Goal: Information Seeking & Learning: Learn about a topic

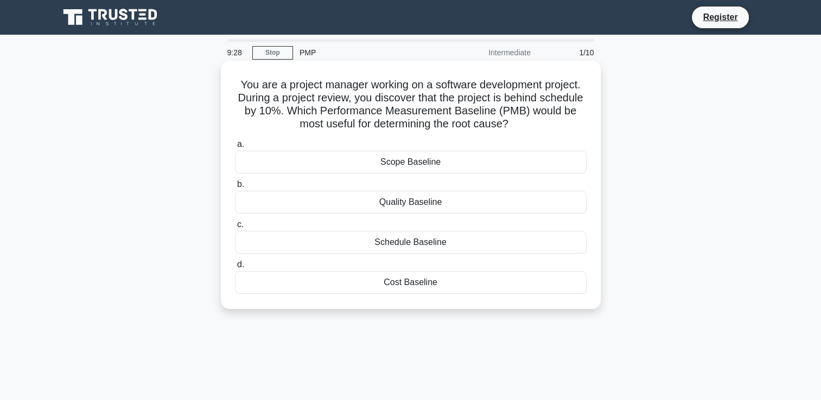
click at [391, 246] on div "Schedule Baseline" at bounding box center [411, 242] width 352 height 23
click at [235, 228] on input "c. Schedule Baseline" at bounding box center [235, 224] width 0 height 7
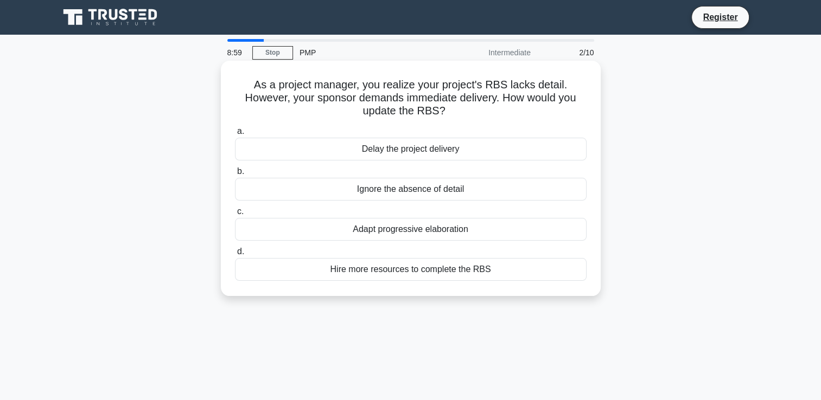
click at [387, 232] on div "Adapt progressive elaboration" at bounding box center [411, 229] width 352 height 23
click at [235, 215] on input "c. Adapt progressive elaboration" at bounding box center [235, 211] width 0 height 7
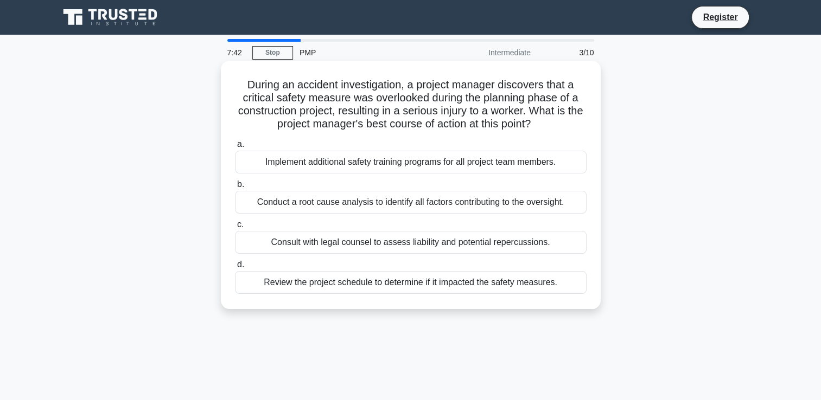
click at [421, 165] on div "Implement additional safety training programs for all project team members." at bounding box center [411, 162] width 352 height 23
click at [235, 148] on input "a. Implement additional safety training programs for all project team members." at bounding box center [235, 144] width 0 height 7
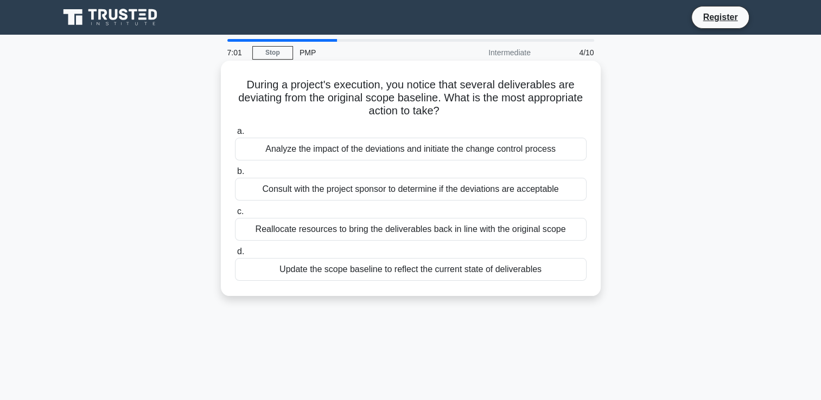
click at [369, 271] on div "Update the scope baseline to reflect the current state of deliverables" at bounding box center [411, 269] width 352 height 23
click at [235, 256] on input "d. Update the scope baseline to reflect the current state of deliverables" at bounding box center [235, 251] width 0 height 7
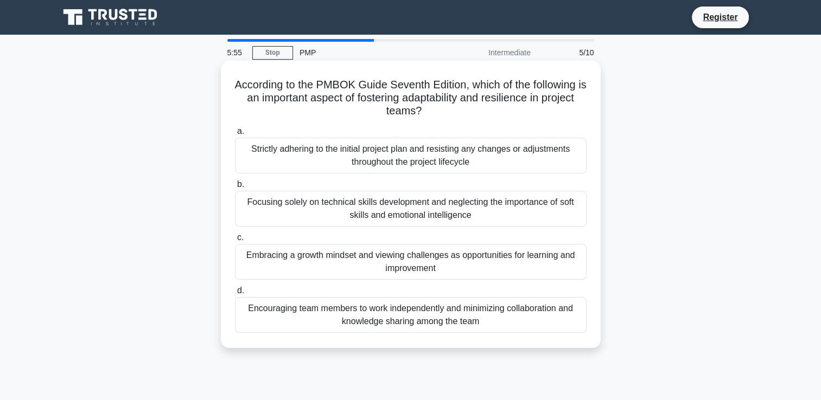
click at [401, 258] on div "Embracing a growth mindset and viewing challenges as opportunities for learning…" at bounding box center [411, 262] width 352 height 36
click at [235, 241] on input "c. Embracing a growth mindset and viewing challenges as opportunities for learn…" at bounding box center [235, 237] width 0 height 7
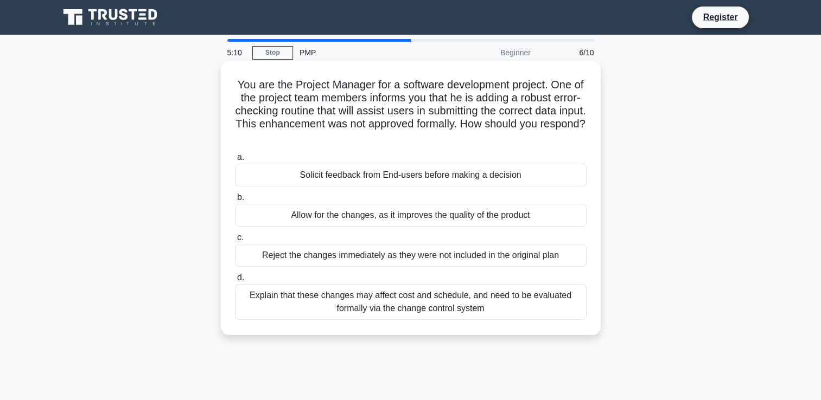
click at [439, 311] on div "Explain that these changes may affect cost and schedule, and need to be evaluat…" at bounding box center [411, 302] width 352 height 36
click at [235, 282] on input "d. Explain that these changes may affect cost and schedule, and need to be eval…" at bounding box center [235, 278] width 0 height 7
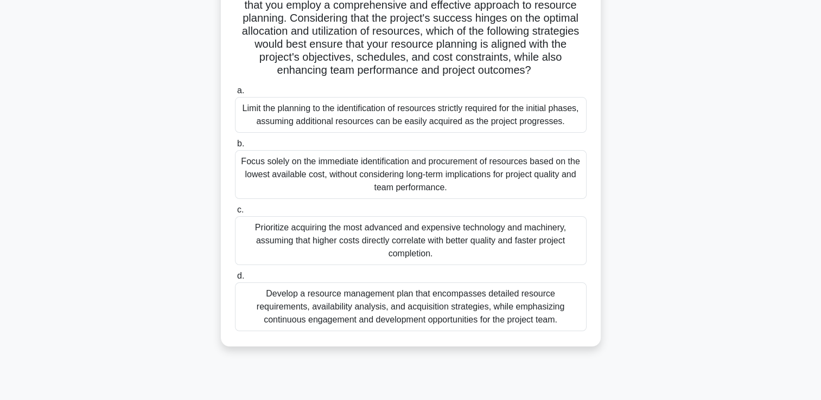
scroll to position [186, 0]
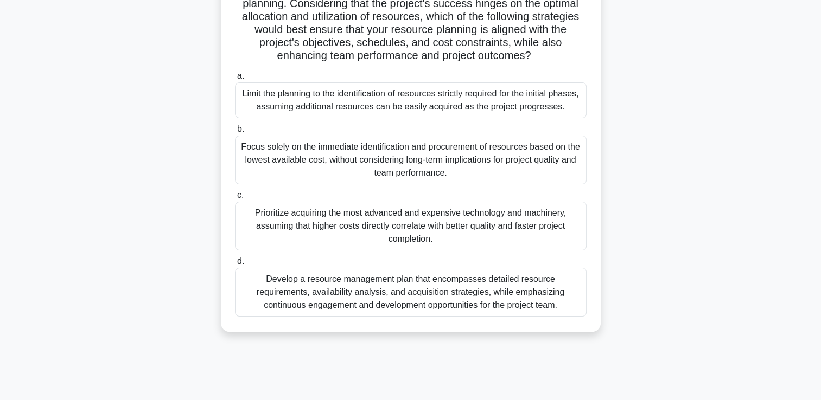
click at [353, 279] on div "Develop a resource management plan that encompasses detailed resource requireme…" at bounding box center [411, 292] width 352 height 49
click at [235, 265] on input "d. Develop a resource management plan that encompasses detailed resource requir…" at bounding box center [235, 261] width 0 height 7
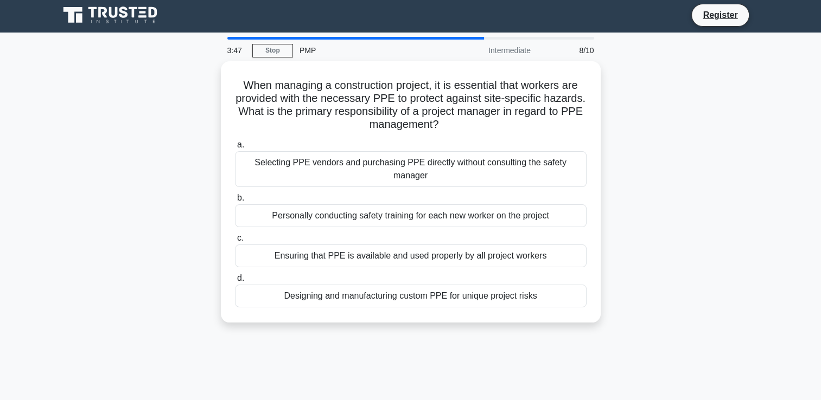
scroll to position [0, 0]
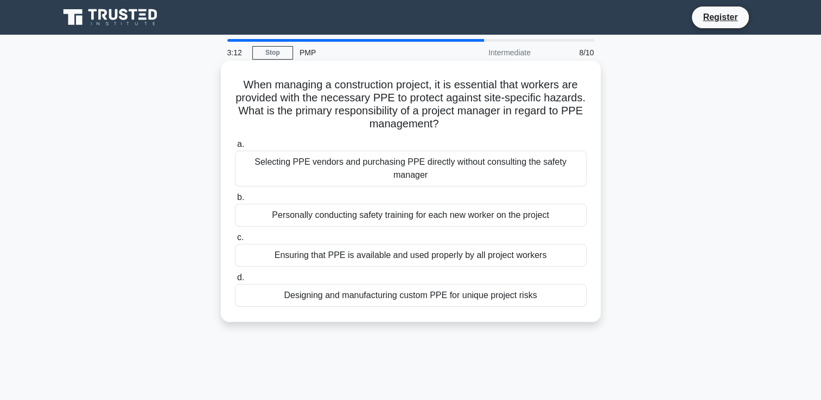
click at [359, 258] on div "Ensuring that PPE is available and used properly by all project workers" at bounding box center [411, 255] width 352 height 23
click at [235, 241] on input "c. Ensuring that PPE is available and used properly by all project workers" at bounding box center [235, 237] width 0 height 7
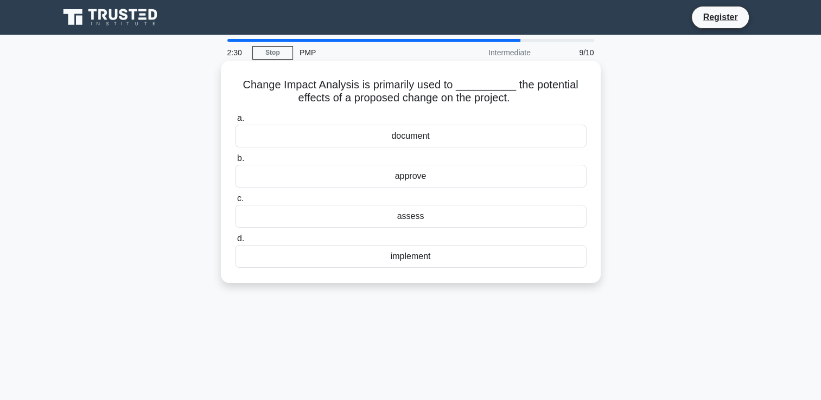
click at [391, 138] on div "document" at bounding box center [411, 136] width 352 height 23
click at [235, 122] on input "a. document" at bounding box center [235, 118] width 0 height 7
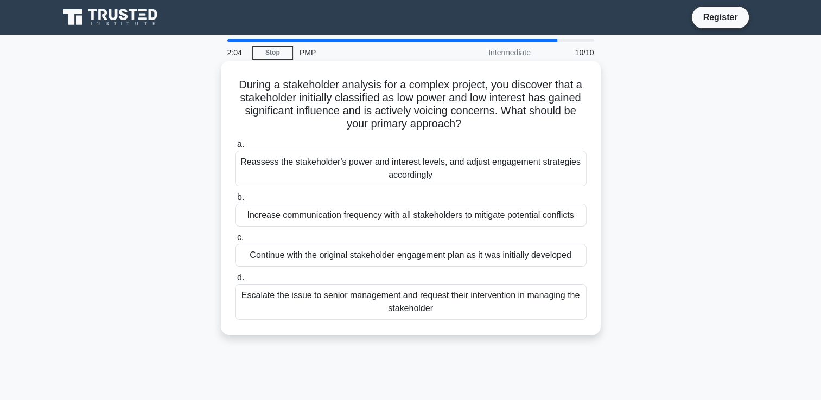
click at [372, 218] on div "Increase communication frequency with all stakeholders to mitigate potential co…" at bounding box center [411, 215] width 352 height 23
click at [235, 201] on input "b. Increase communication frequency with all stakeholders to mitigate potential…" at bounding box center [235, 197] width 0 height 7
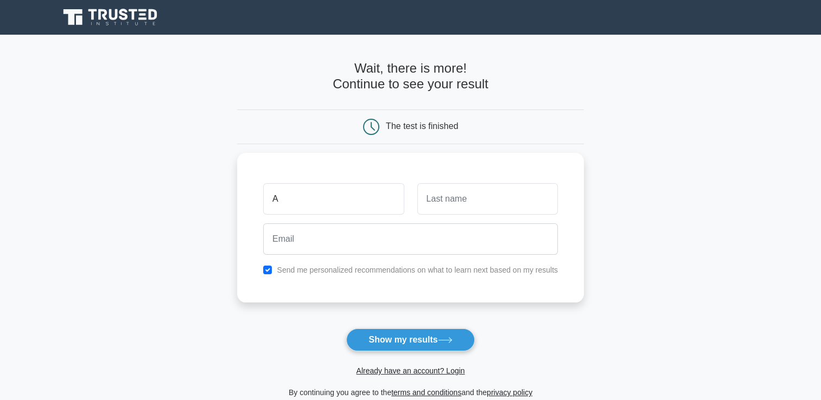
type input "Arfada"
type input "Akpan"
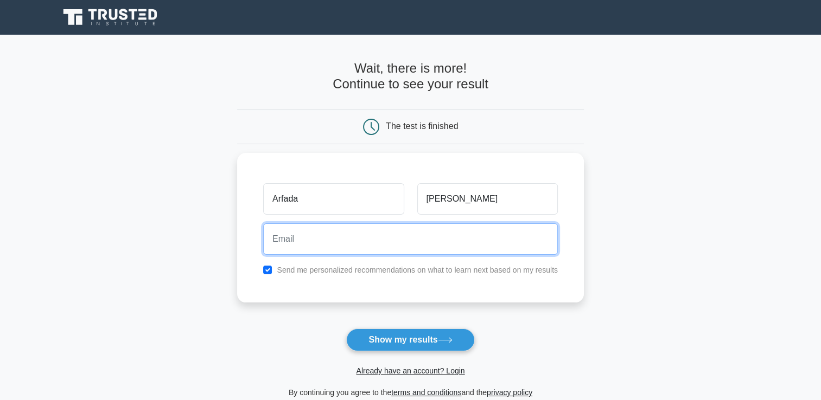
type input "chezsaintarfada@yahoo.com"
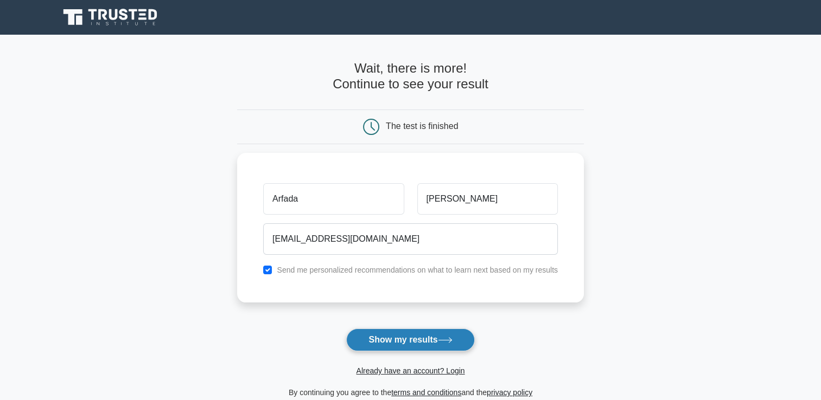
click at [378, 340] on button "Show my results" at bounding box center [410, 340] width 128 height 23
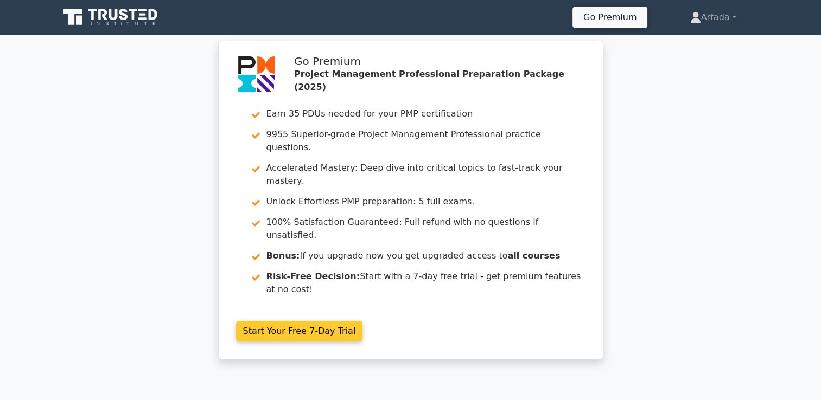
click at [340, 321] on link "Start Your Free 7-Day Trial" at bounding box center [299, 331] width 127 height 21
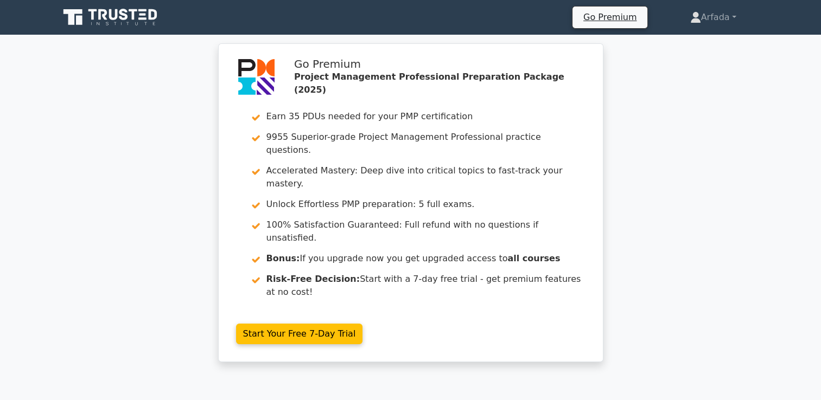
click at [620, 293] on div "Go Premium Project Management Professional Preparation Package (2025) Earn 35 P…" at bounding box center [410, 209] width 821 height 332
click at [159, 207] on div "Go Premium Project Management Professional Preparation Package (2025) Earn 35 P…" at bounding box center [410, 209] width 821 height 332
click at [732, 18] on link "Arfada" at bounding box center [713, 18] width 98 height 22
click at [697, 39] on link "Profile" at bounding box center [708, 42] width 86 height 17
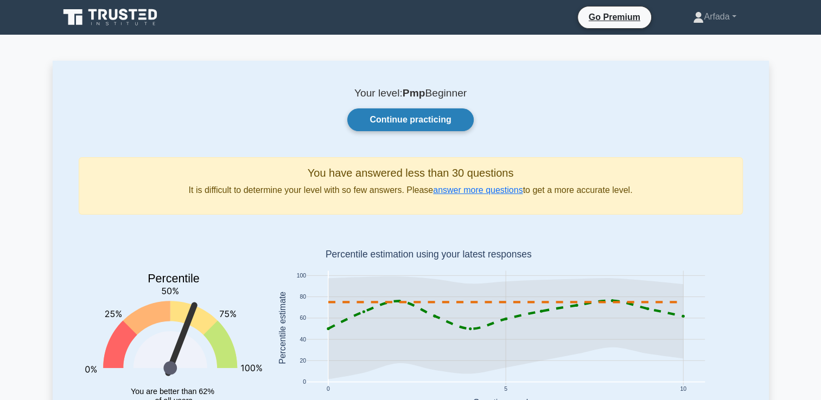
click at [430, 117] on link "Continue practicing" at bounding box center [410, 120] width 126 height 23
